Goal: Navigation & Orientation: Understand site structure

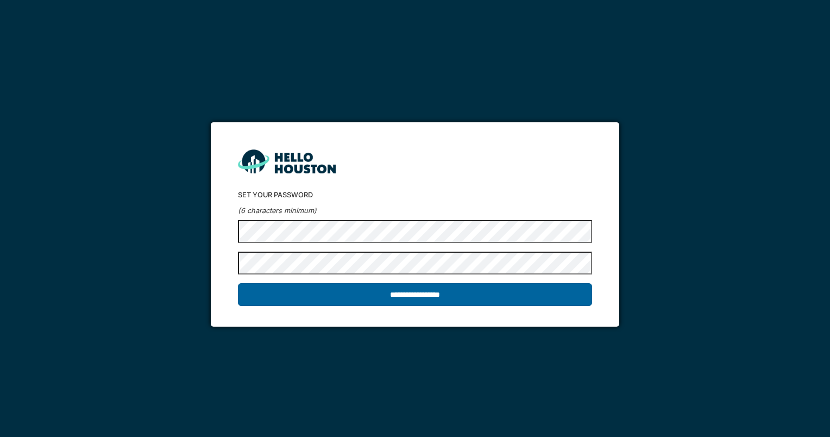
click at [449, 298] on input "**********" at bounding box center [415, 294] width 354 height 23
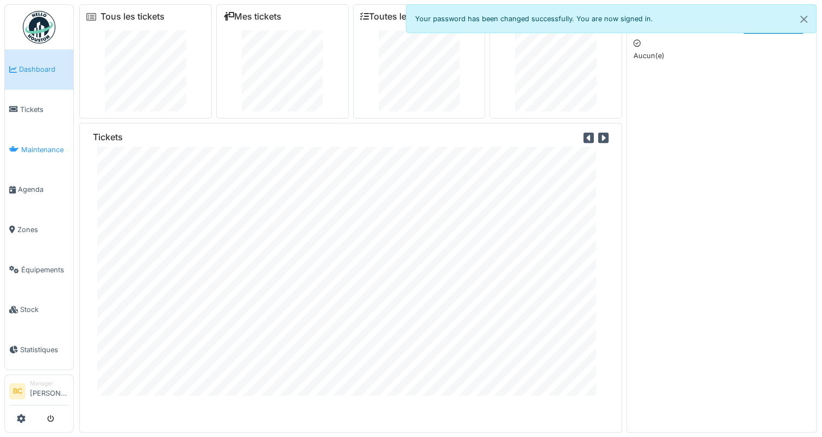
click at [34, 145] on span "Maintenance" at bounding box center [45, 149] width 48 height 10
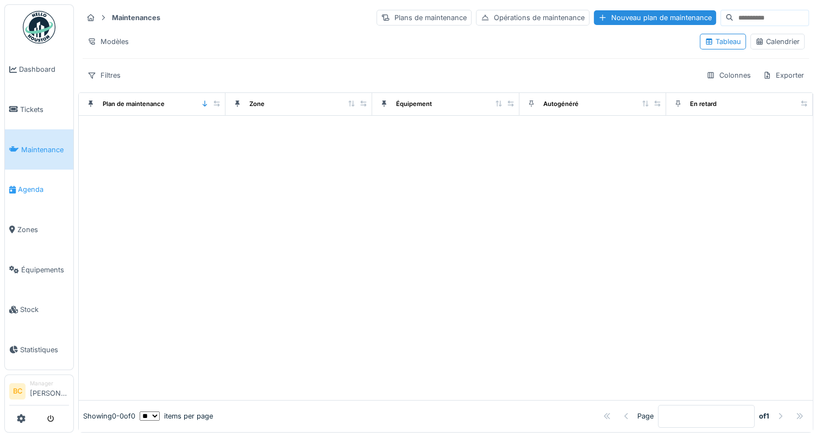
click at [33, 189] on span "Agenda" at bounding box center [43, 189] width 51 height 10
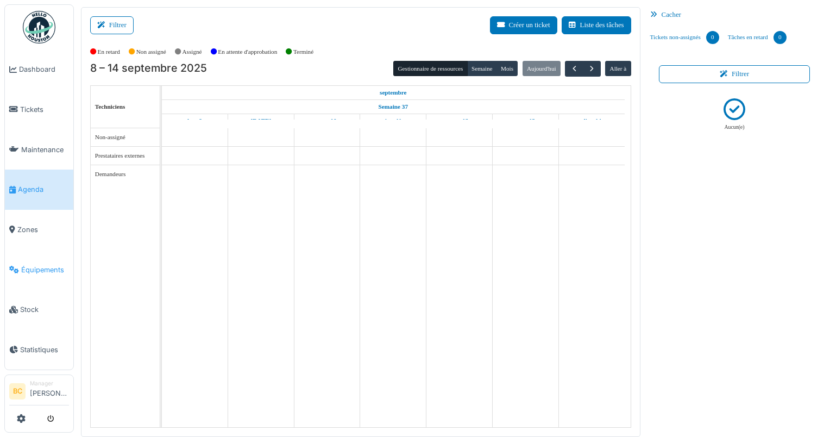
click at [46, 265] on span "Équipements" at bounding box center [45, 270] width 48 height 10
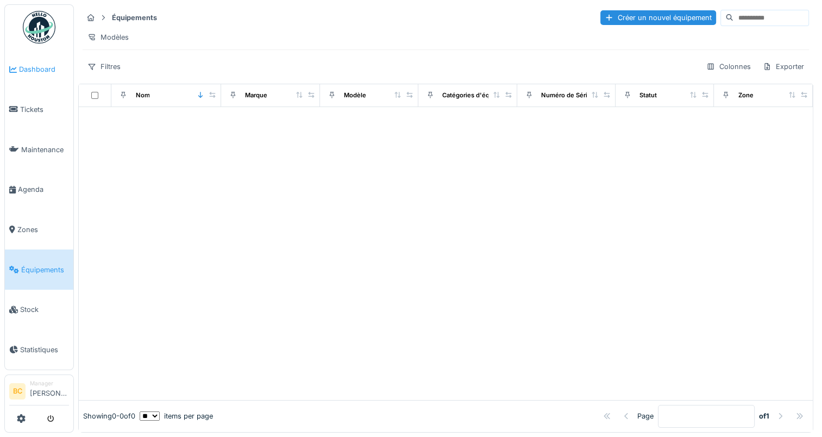
click at [32, 70] on span "Dashboard" at bounding box center [44, 69] width 50 height 10
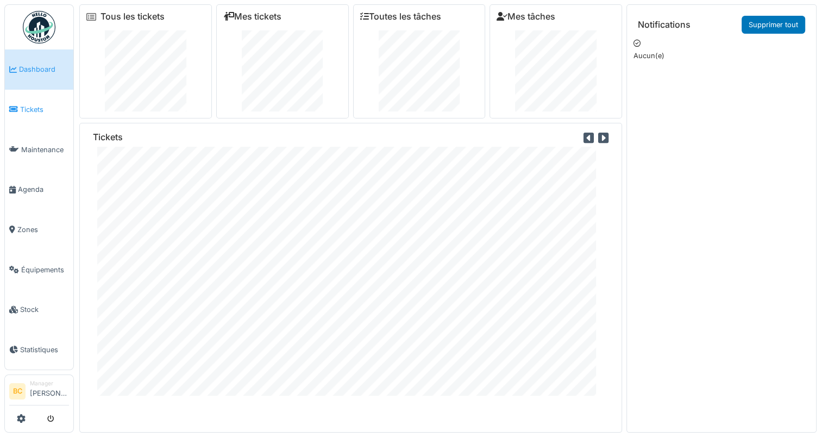
click at [35, 106] on span "Tickets" at bounding box center [44, 109] width 49 height 10
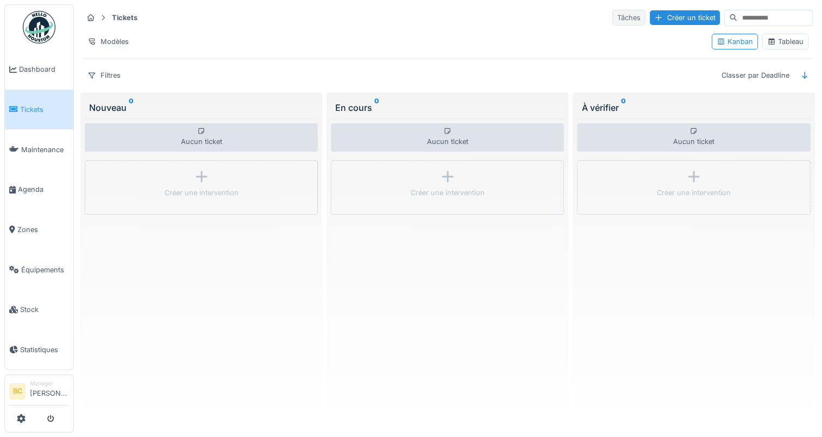
click at [612, 20] on div "Tâches" at bounding box center [628, 18] width 33 height 16
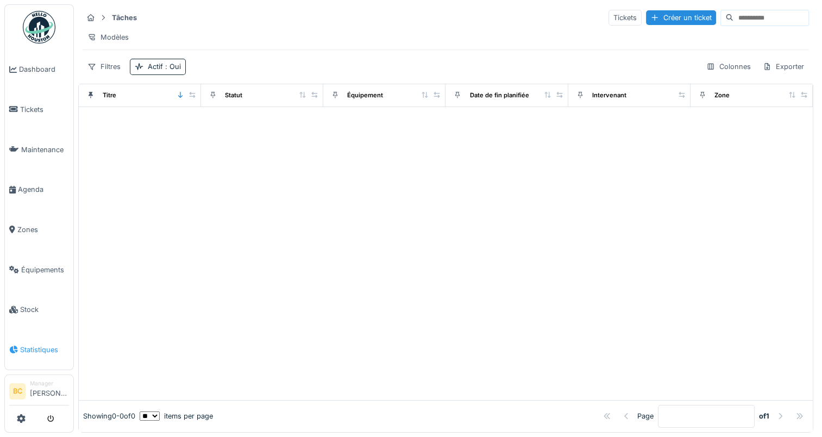
click at [44, 344] on span "Statistiques" at bounding box center [44, 349] width 49 height 10
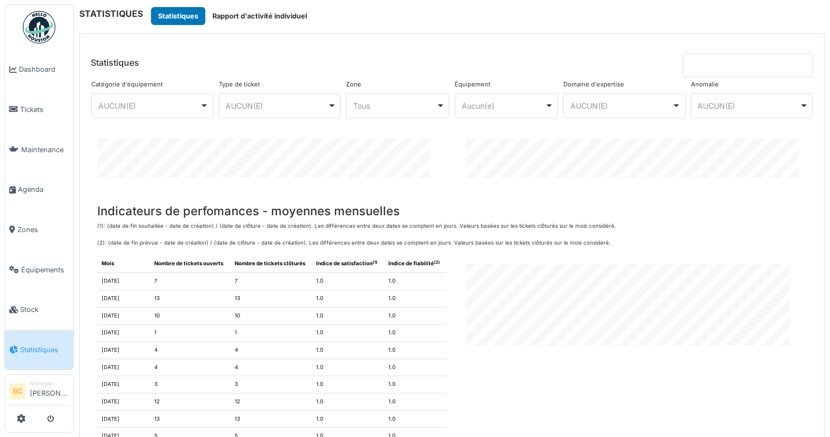
scroll to position [978, 0]
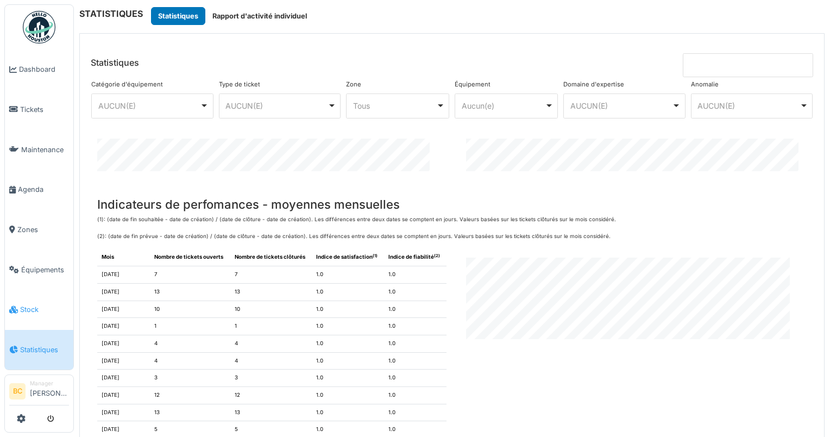
click at [27, 304] on span "Stock" at bounding box center [44, 309] width 49 height 10
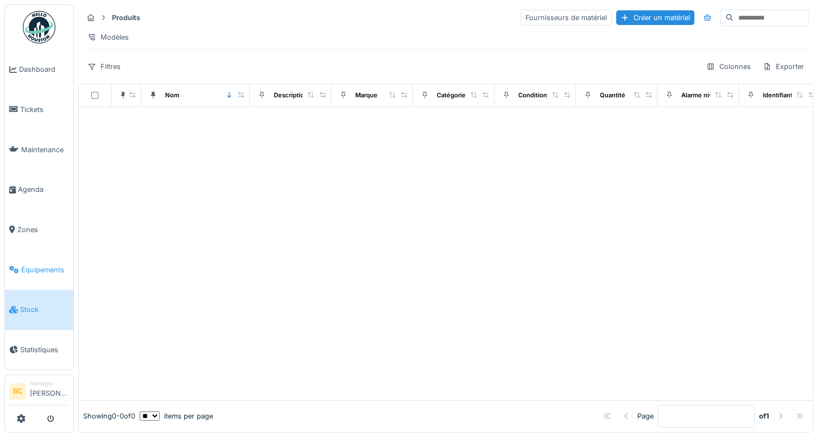
click at [35, 265] on span "Équipements" at bounding box center [45, 270] width 48 height 10
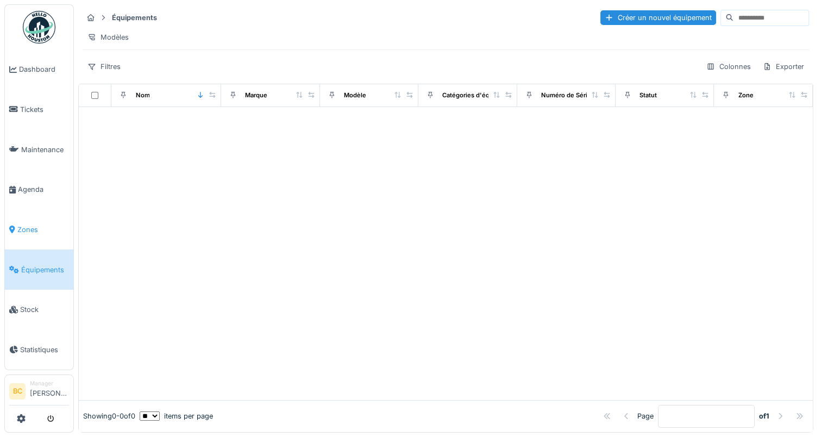
click at [33, 224] on span "Zones" at bounding box center [43, 229] width 52 height 10
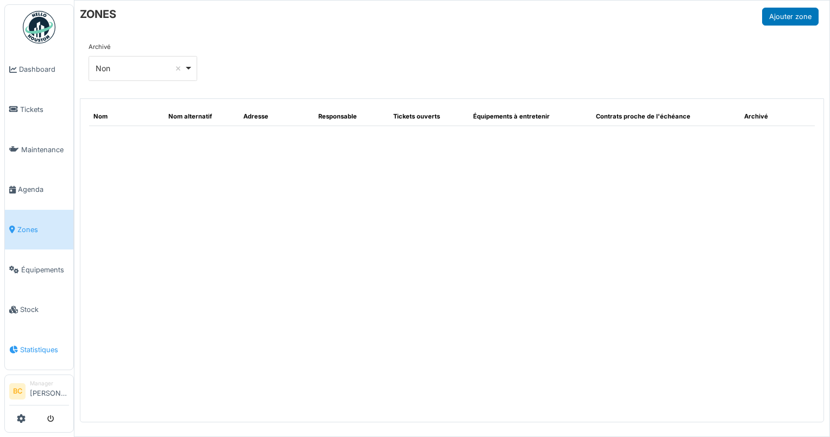
select select "***"
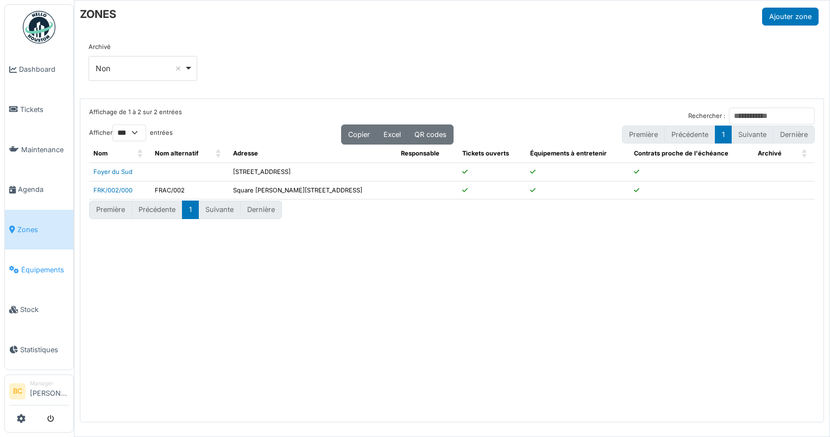
click at [37, 265] on span "Équipements" at bounding box center [45, 270] width 48 height 10
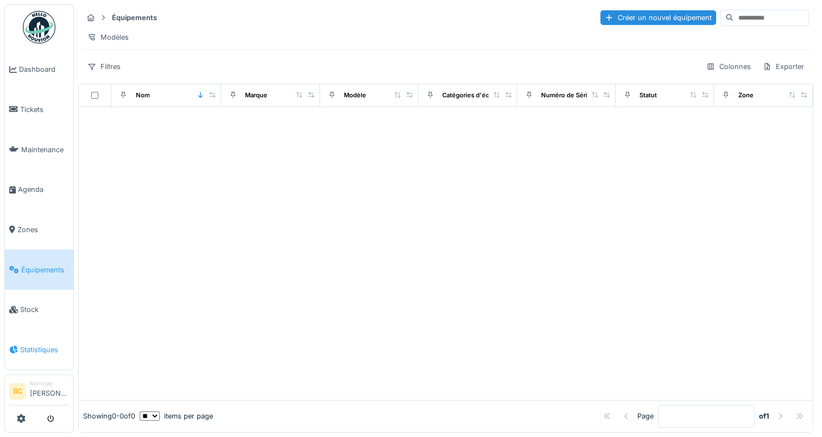
click at [45, 344] on span "Statistiques" at bounding box center [44, 349] width 49 height 10
